Goal: Task Accomplishment & Management: Complete application form

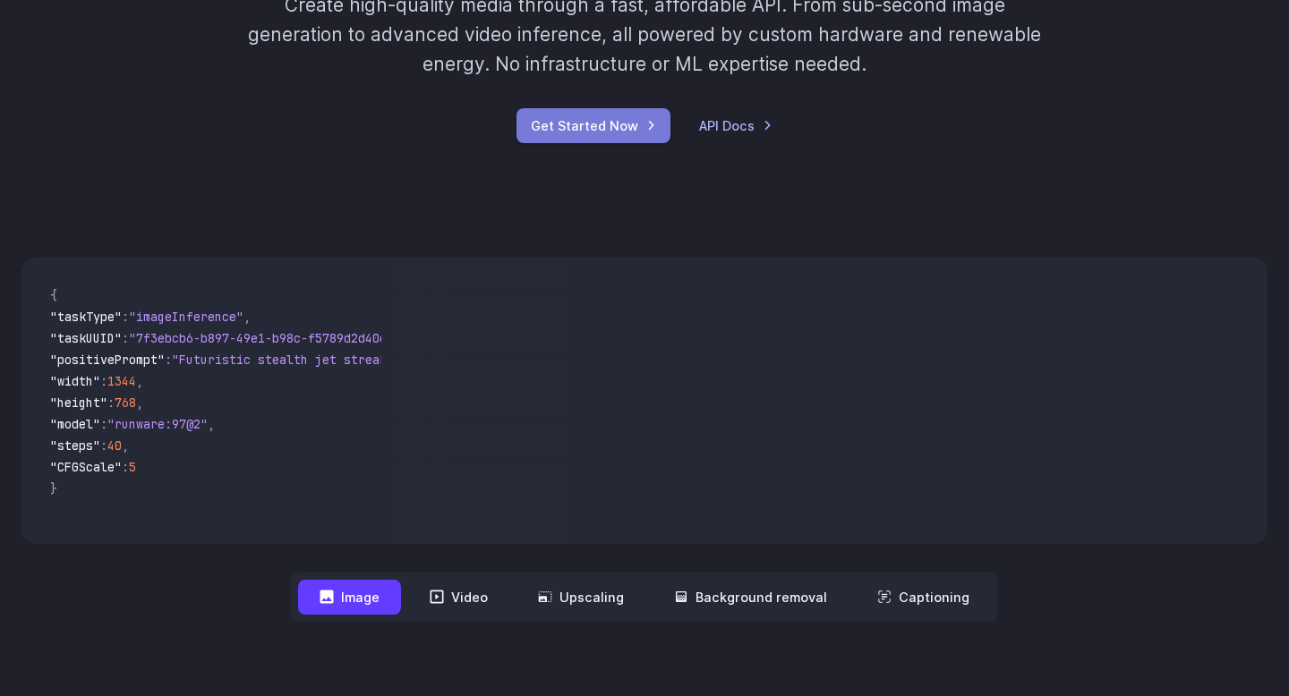
scroll to position [334, 0]
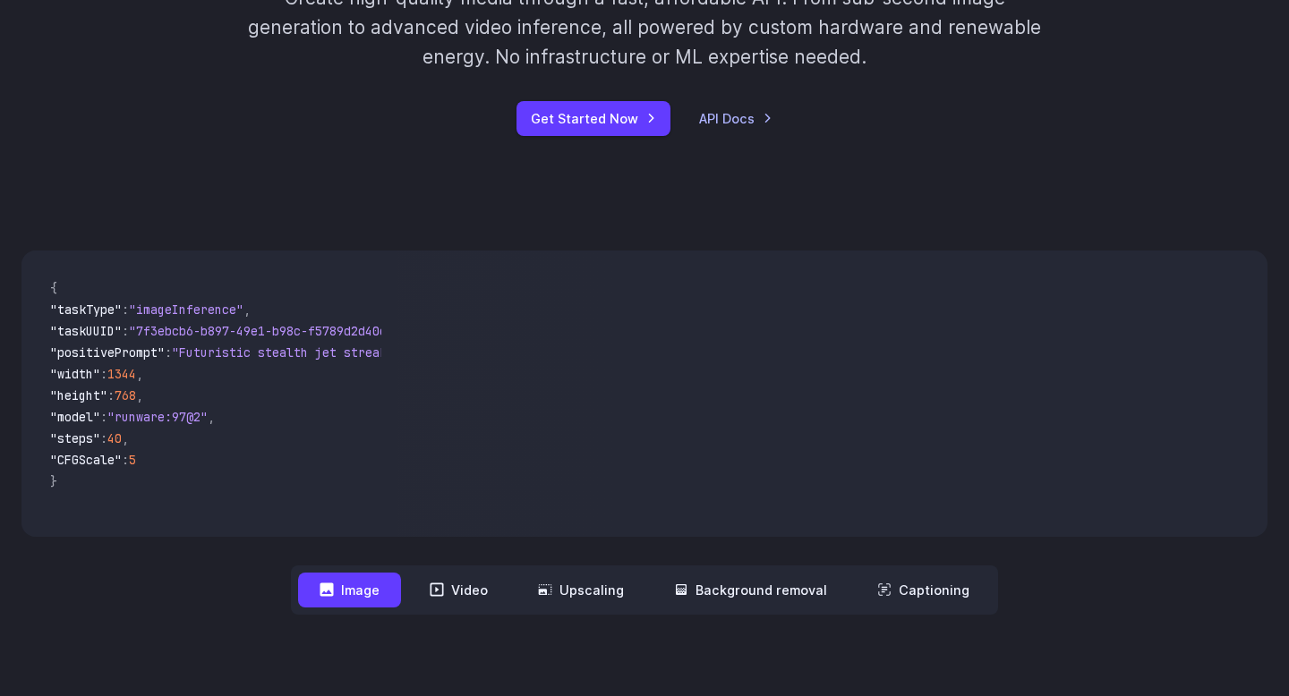
click at [385, 588] on button "Image" at bounding box center [349, 590] width 103 height 35
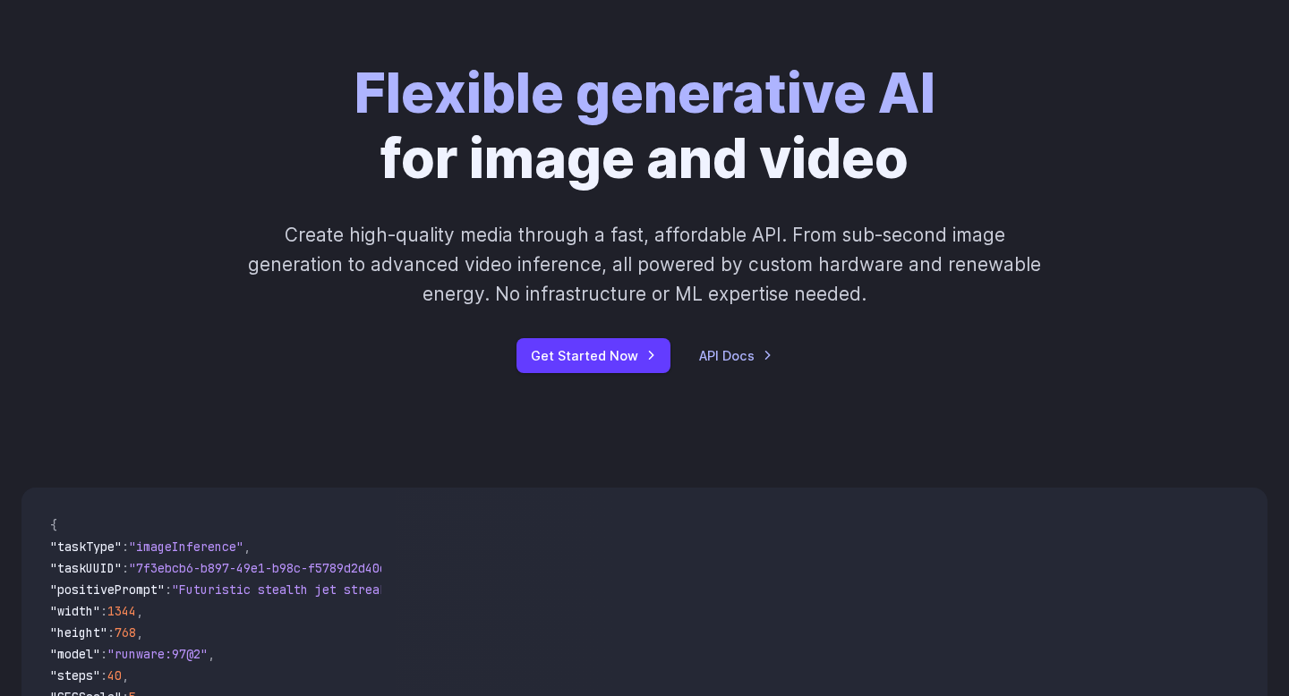
scroll to position [101, 0]
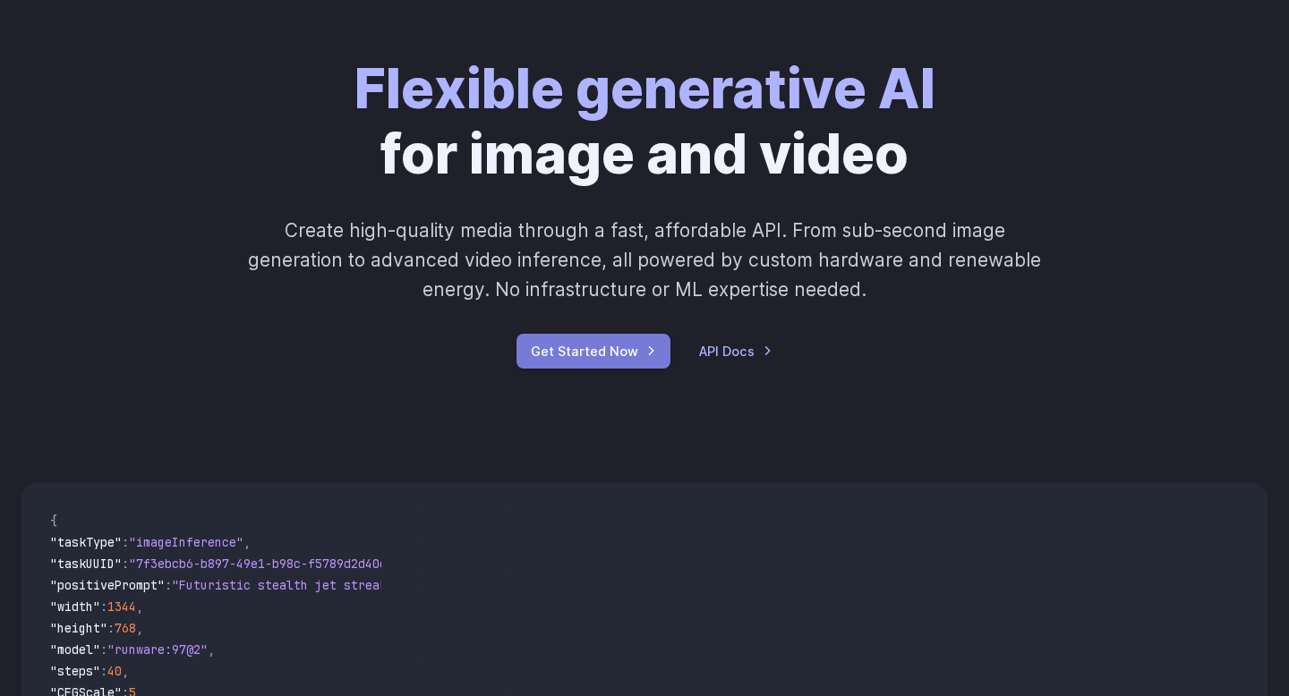
click at [586, 352] on link "Get Started Now" at bounding box center [594, 351] width 154 height 35
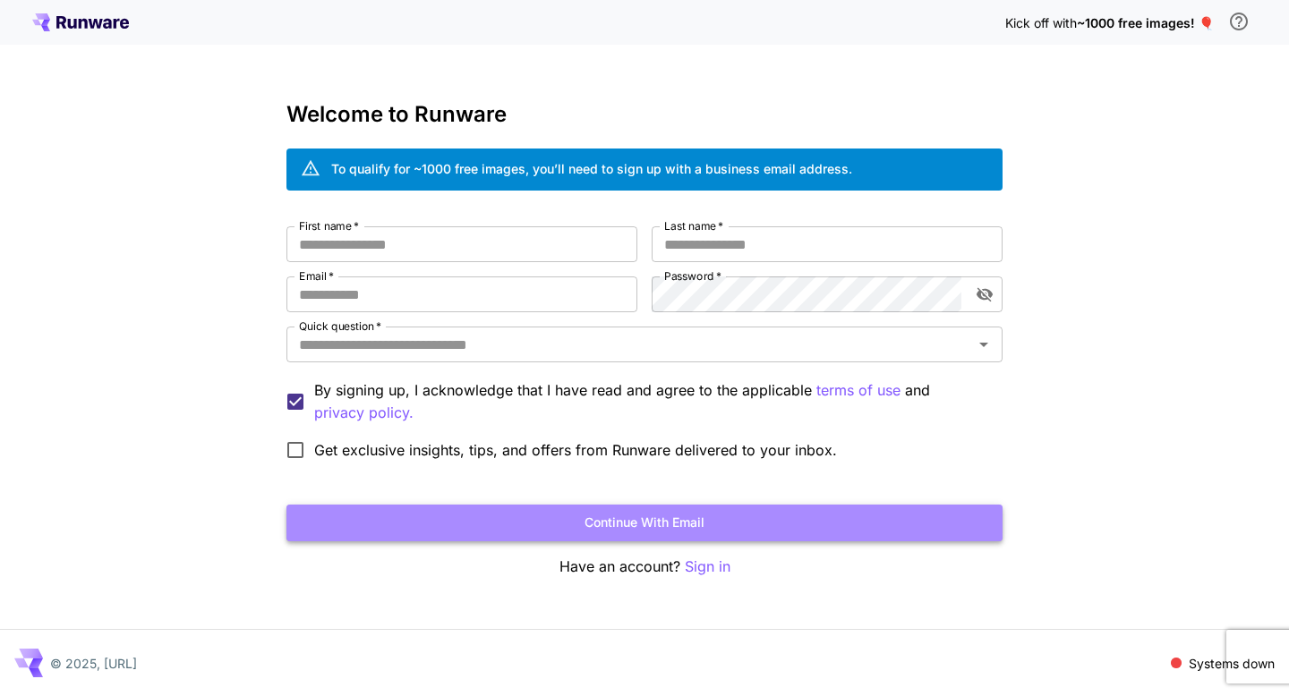
click at [621, 525] on button "Continue with email" at bounding box center [644, 523] width 716 height 37
